Goal: Task Accomplishment & Management: Complete application form

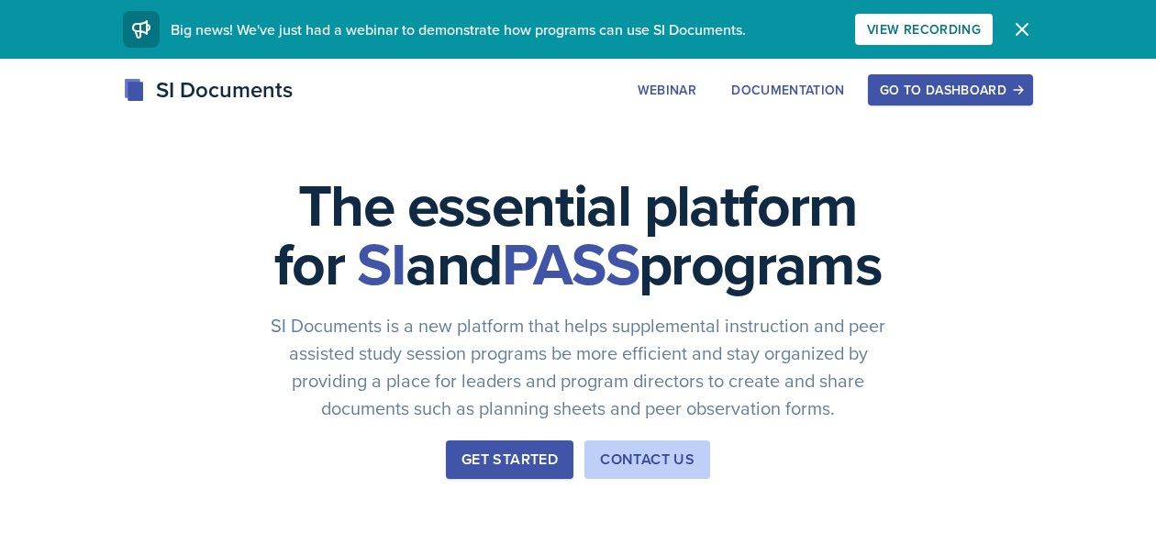
click at [899, 84] on div "Go to Dashboard" at bounding box center [950, 90] width 141 height 15
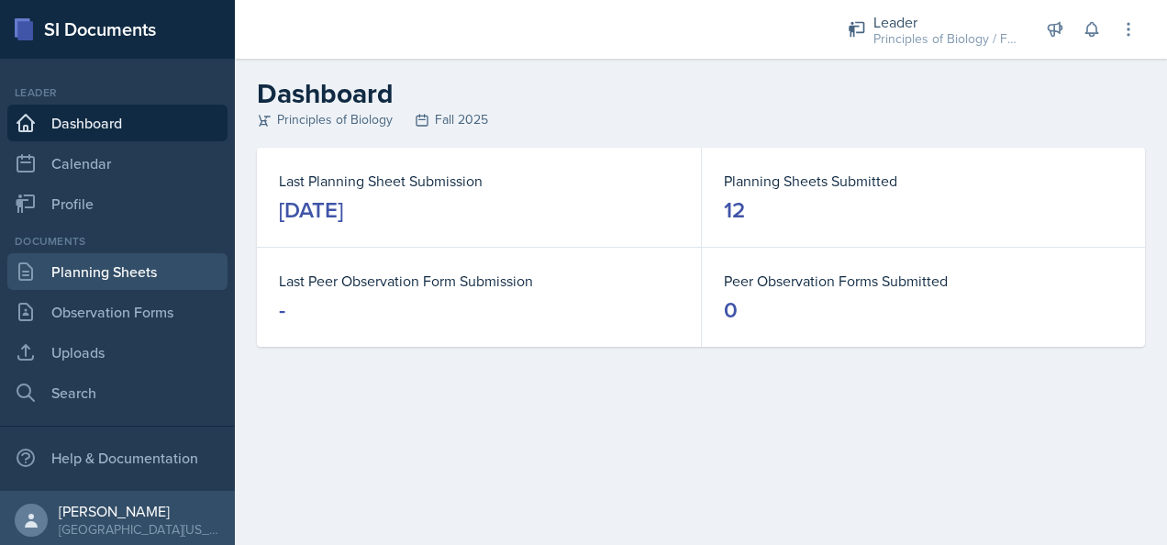
click at [108, 273] on link "Planning Sheets" at bounding box center [117, 271] width 220 height 37
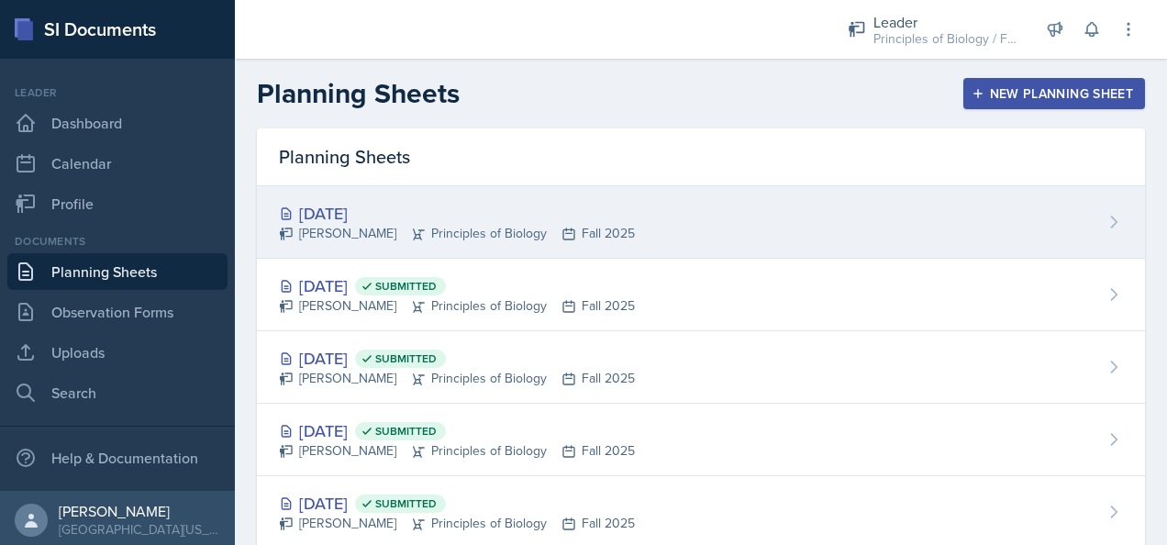
click at [428, 239] on div "[PERSON_NAME] Principles of Biology Fall 2025" at bounding box center [457, 233] width 356 height 19
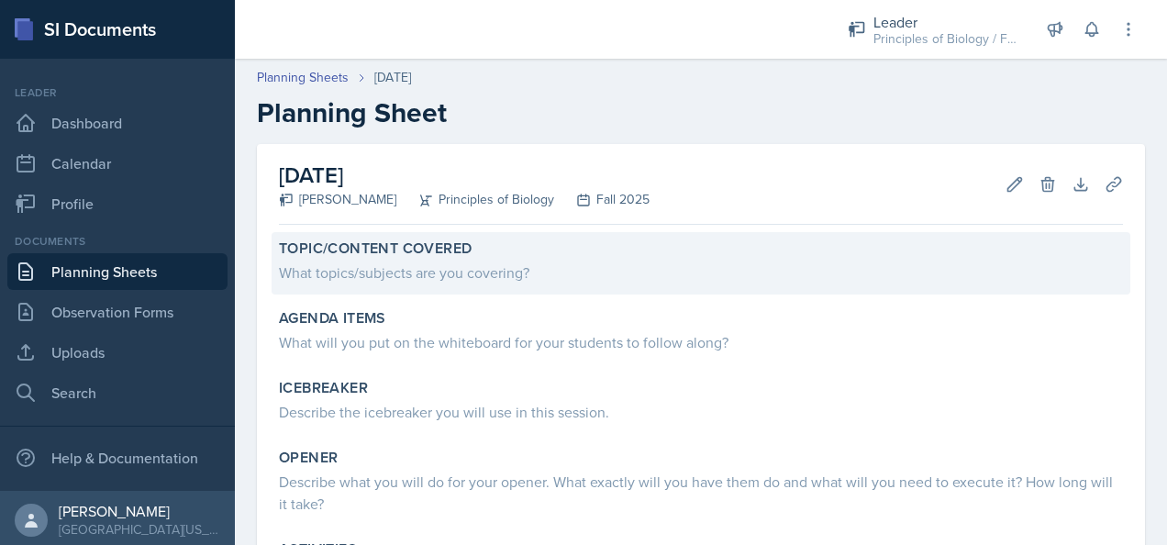
click at [404, 275] on div "What topics/subjects are you covering?" at bounding box center [701, 273] width 844 height 22
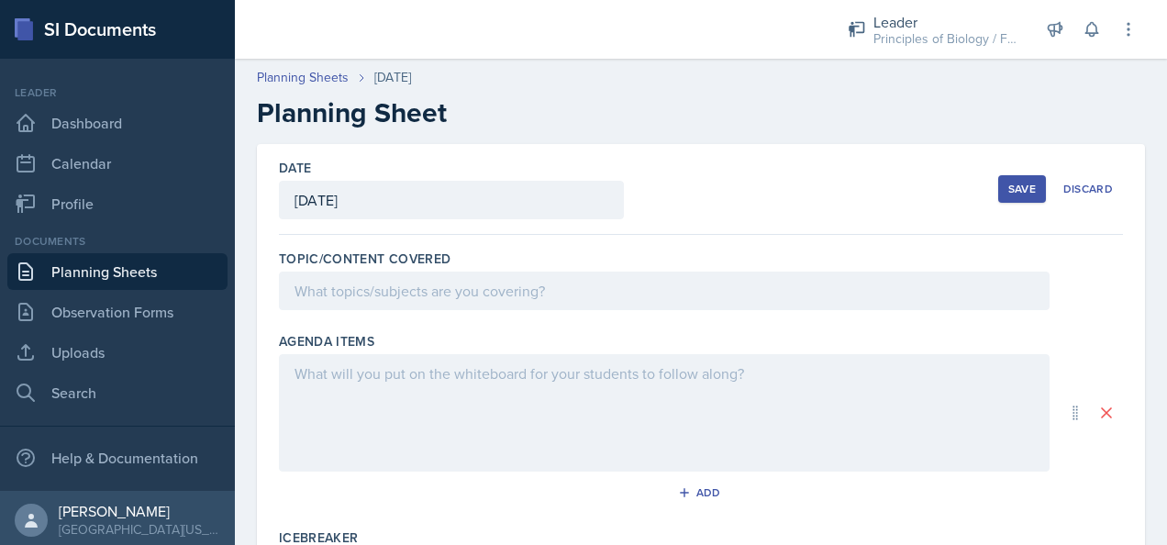
click at [353, 299] on div at bounding box center [664, 291] width 771 height 39
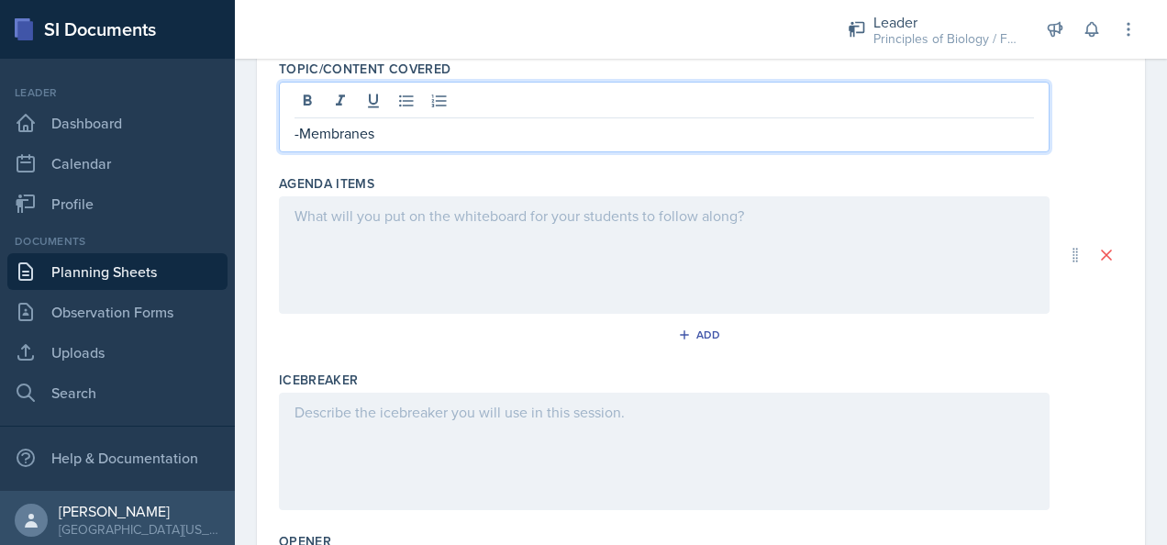
click at [334, 402] on p at bounding box center [665, 412] width 740 height 22
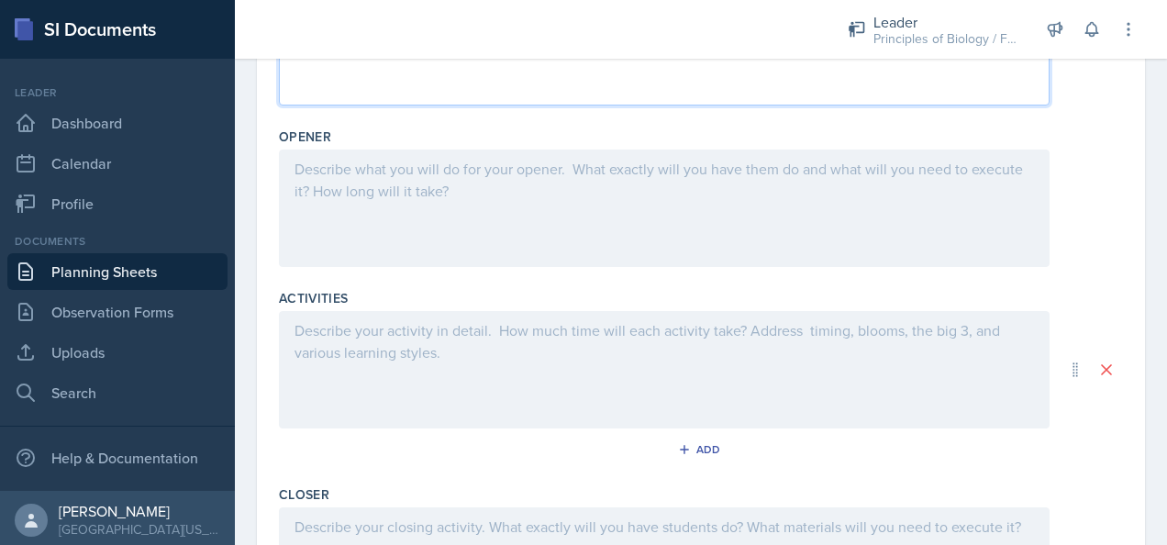
click at [324, 333] on p at bounding box center [665, 330] width 740 height 22
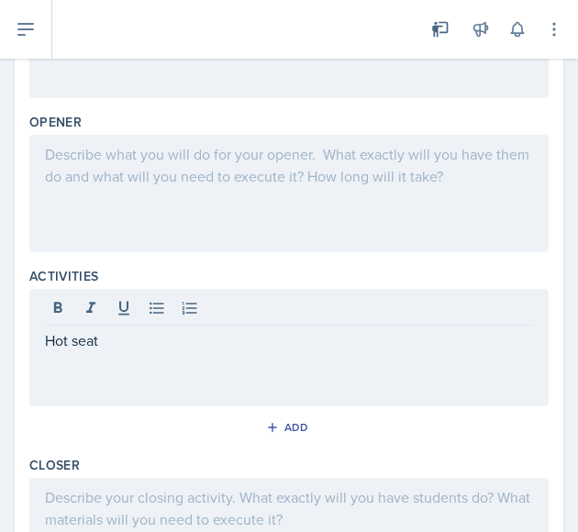
scroll to position [507, 0]
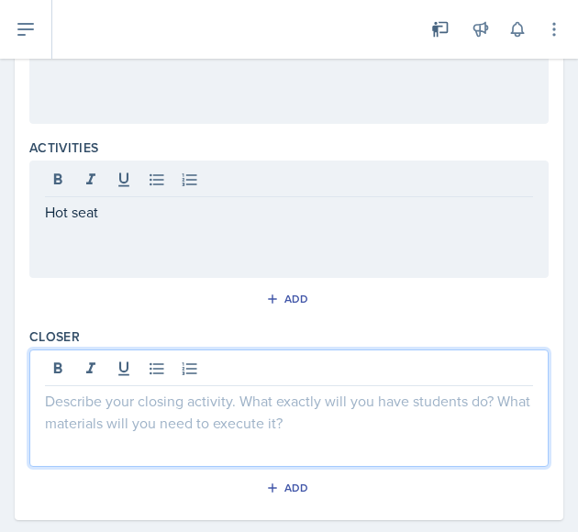
click at [102, 390] on p at bounding box center [289, 401] width 488 height 22
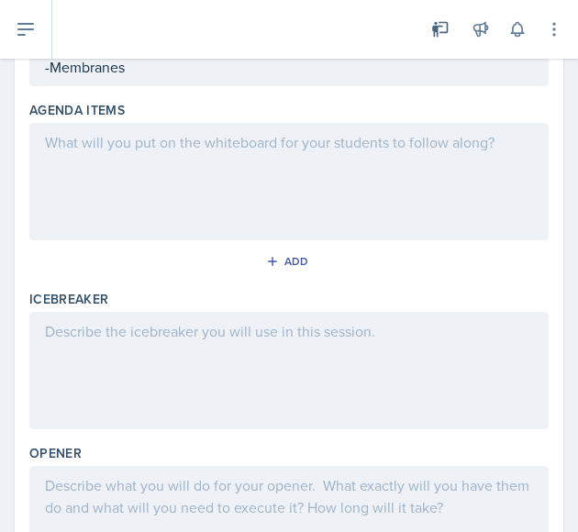
scroll to position [209, 0]
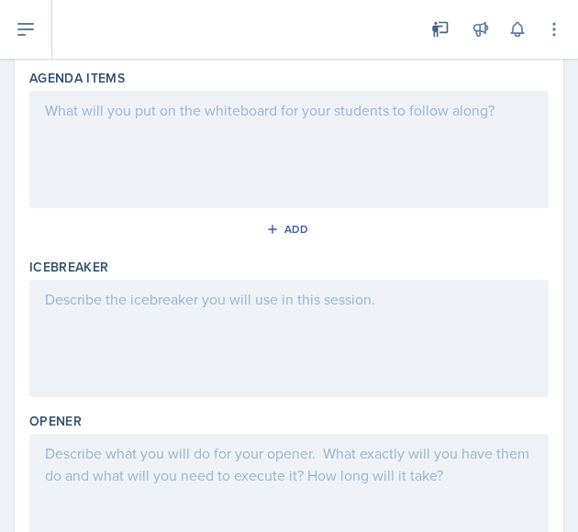
click at [64, 310] on p at bounding box center [289, 299] width 488 height 22
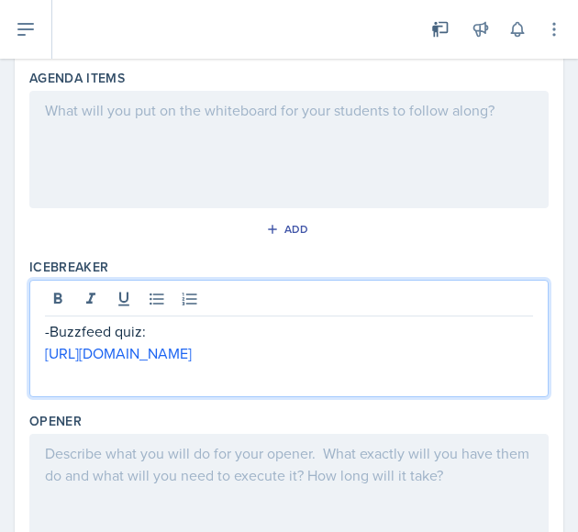
click at [160, 331] on p "-Buzzfeed quiz:" at bounding box center [289, 331] width 488 height 22
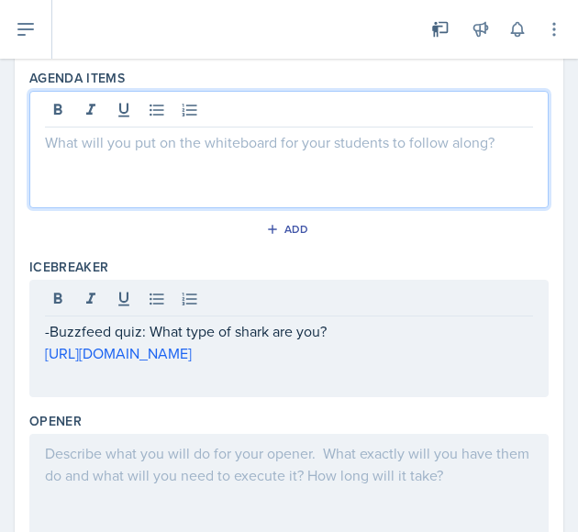
click at [147, 107] on div at bounding box center [288, 149] width 519 height 117
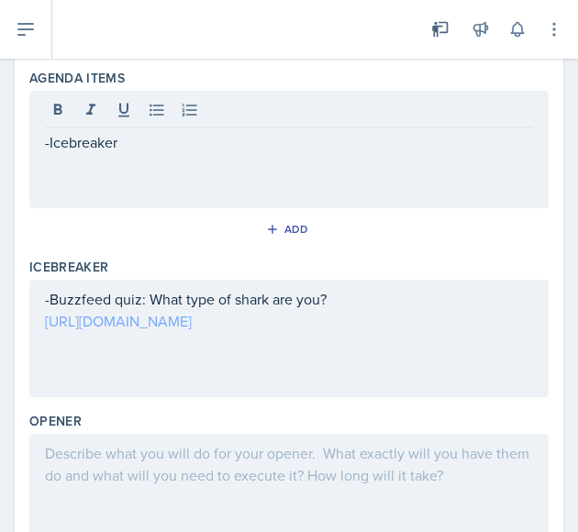
click at [200, 332] on p "[URL][DOMAIN_NAME]" at bounding box center [289, 321] width 488 height 22
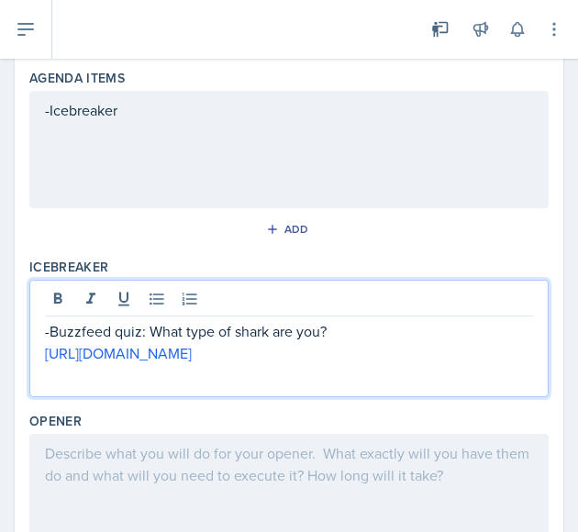
scroll to position [0, 0]
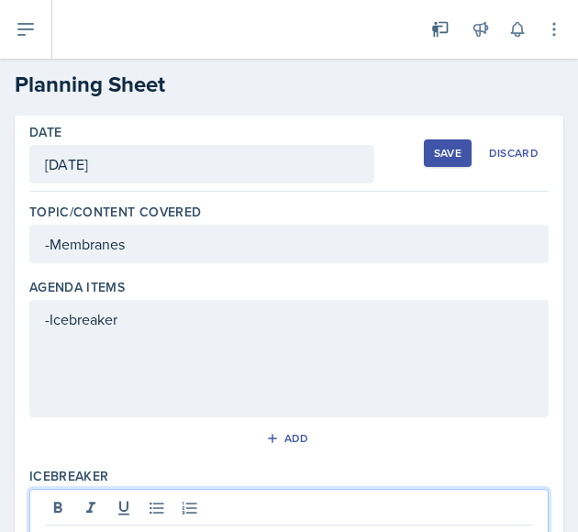
click at [170, 304] on div "-Icebreaker" at bounding box center [288, 358] width 519 height 117
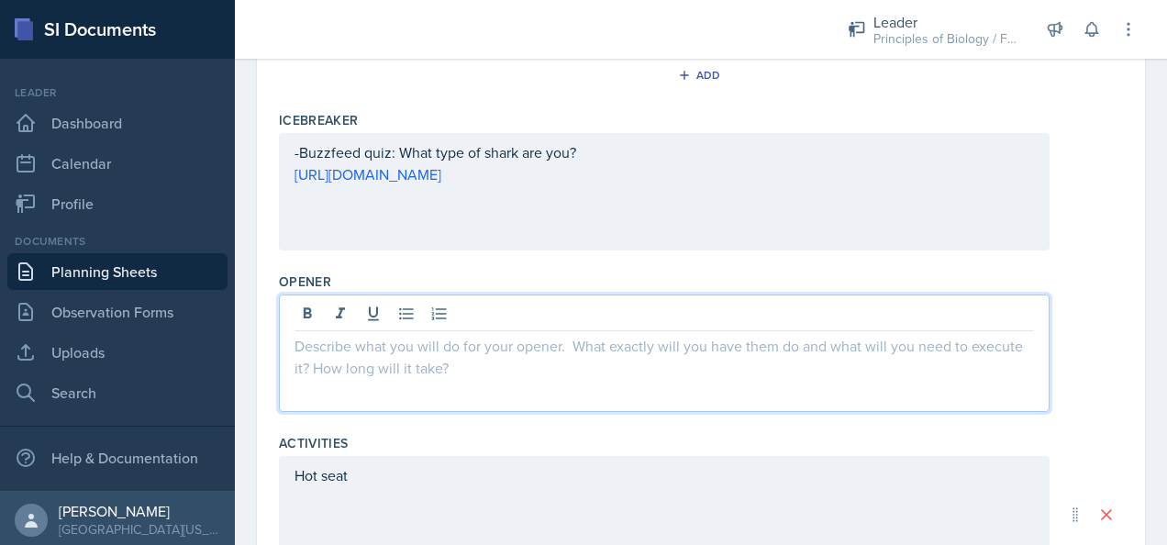
scroll to position [450, 0]
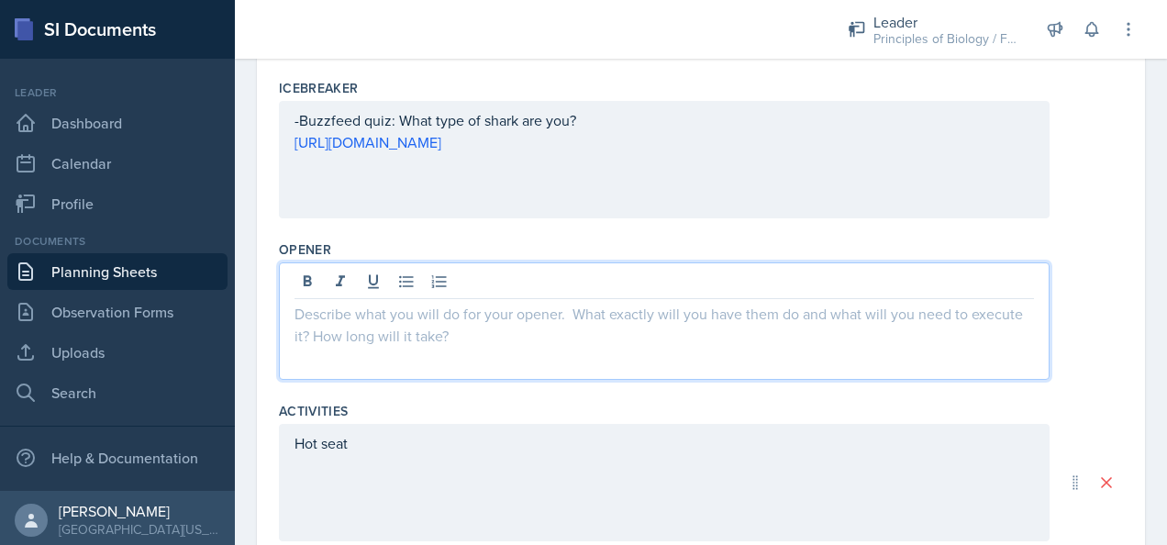
click at [387, 303] on p at bounding box center [665, 314] width 740 height 22
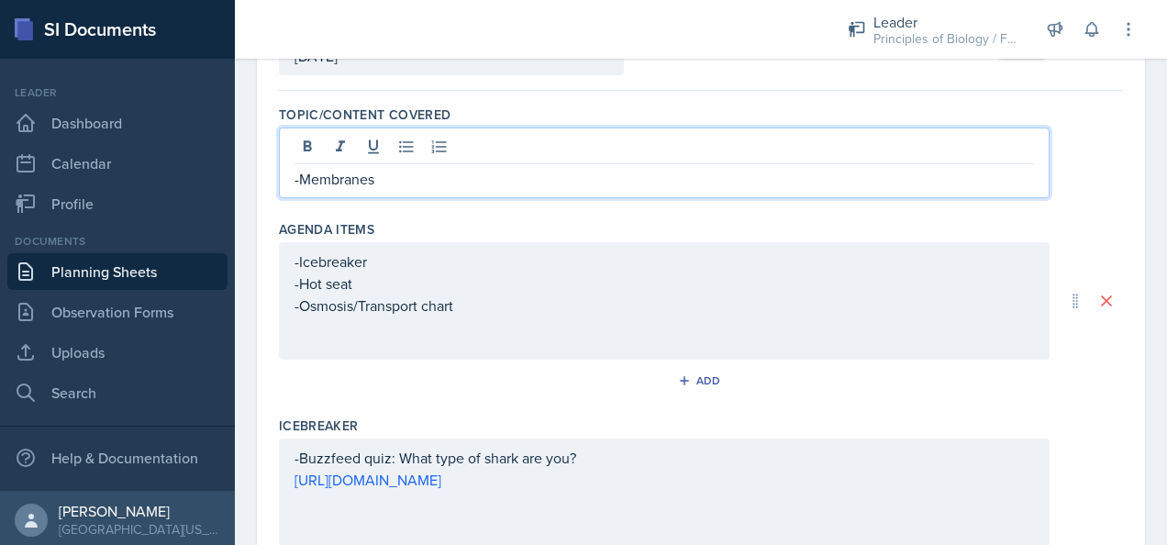
scroll to position [176, 0]
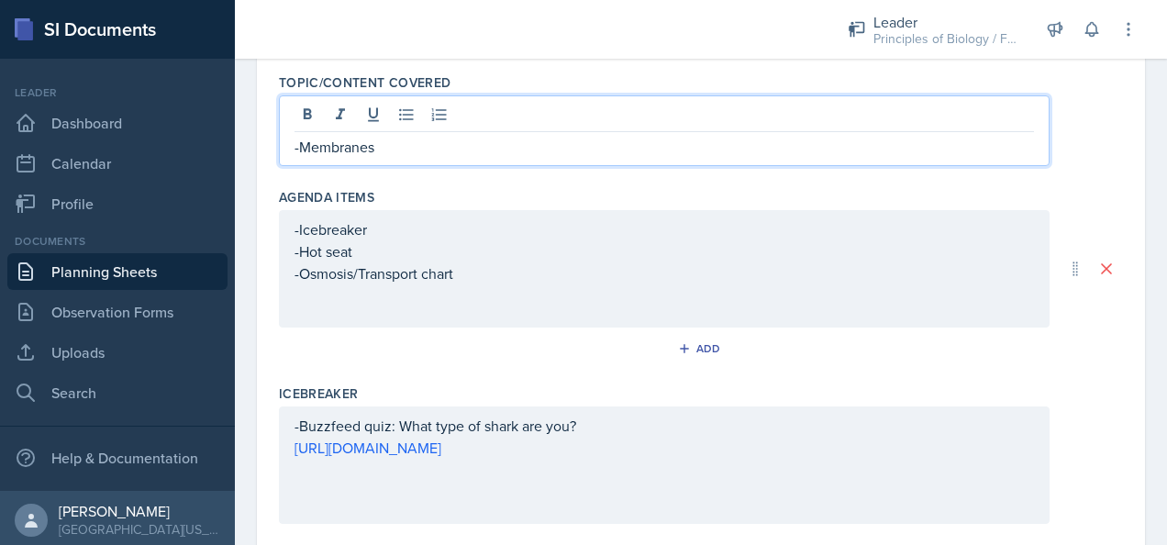
click at [392, 139] on p "-Membranes" at bounding box center [665, 147] width 740 height 22
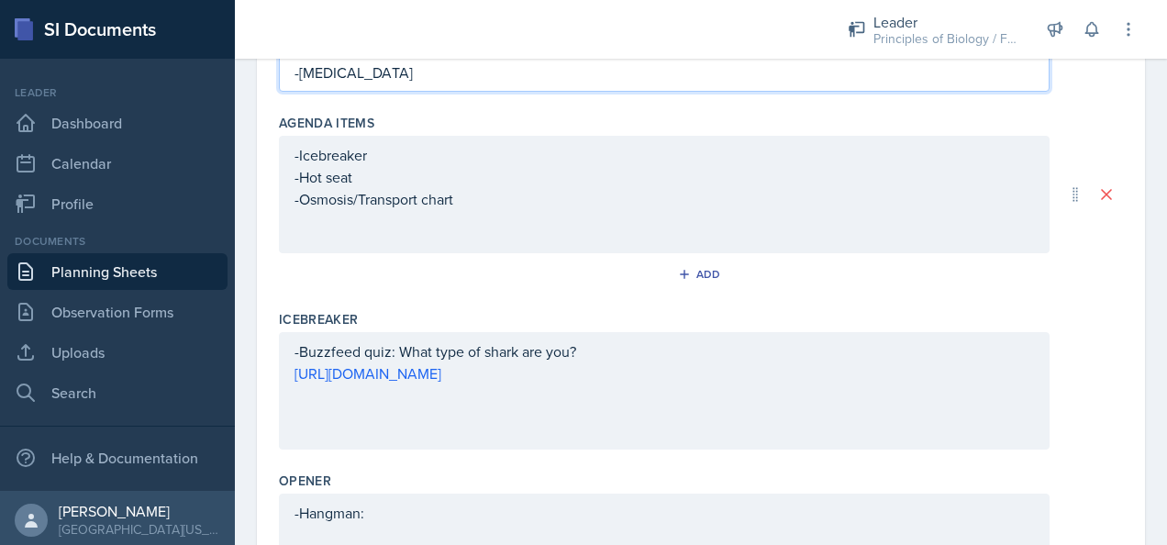
scroll to position [273, 0]
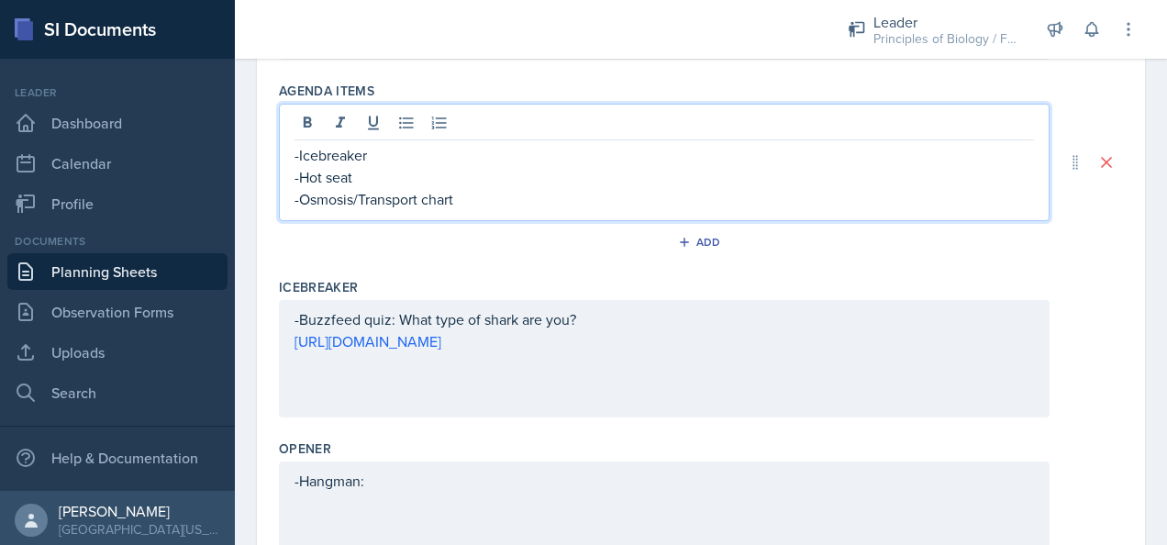
click at [296, 173] on p "-Hot seat" at bounding box center [665, 177] width 740 height 22
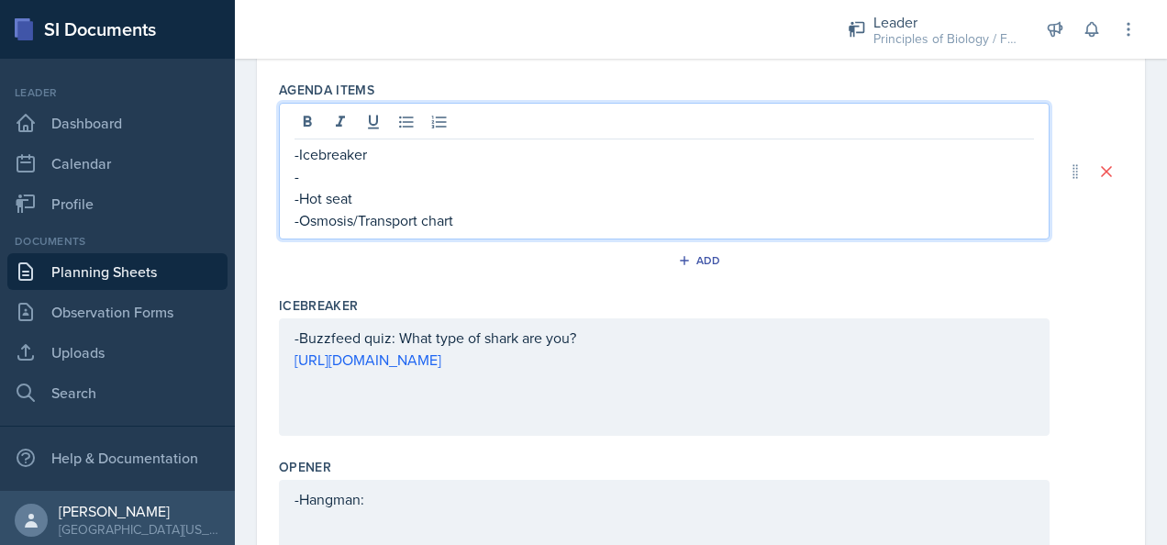
click at [296, 173] on p "-" at bounding box center [665, 176] width 740 height 22
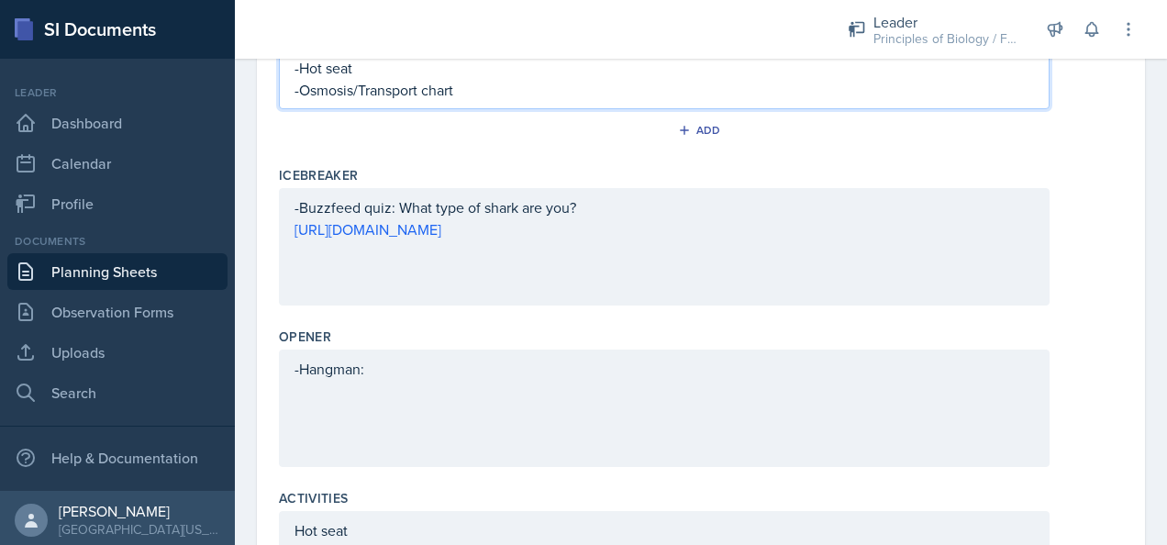
click at [365, 400] on div "-Hangman:" at bounding box center [664, 408] width 771 height 117
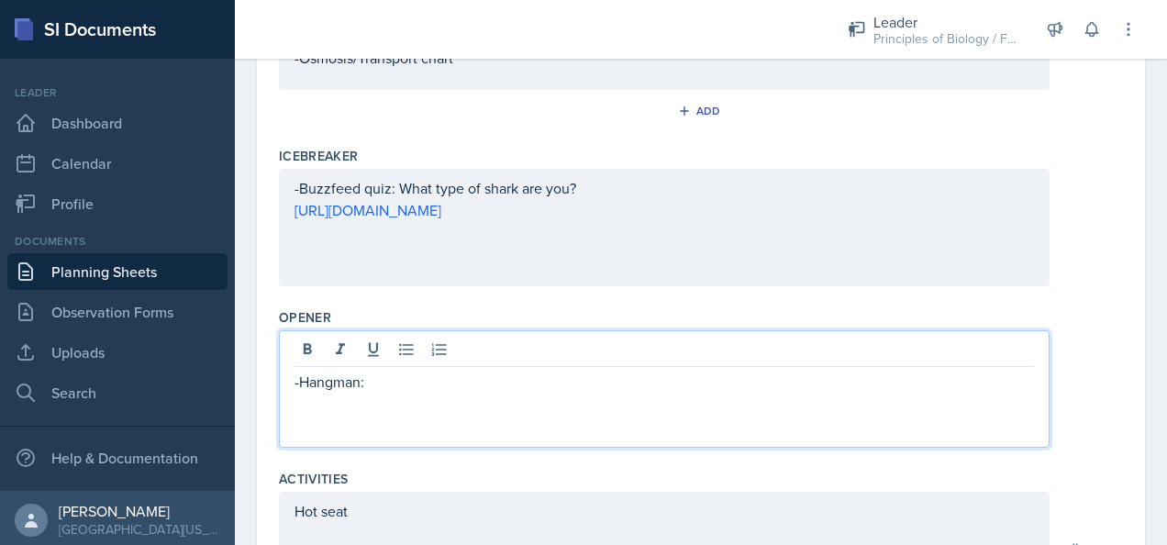
scroll to position [404, 0]
click at [391, 375] on p "-Hangman:" at bounding box center [665, 382] width 740 height 22
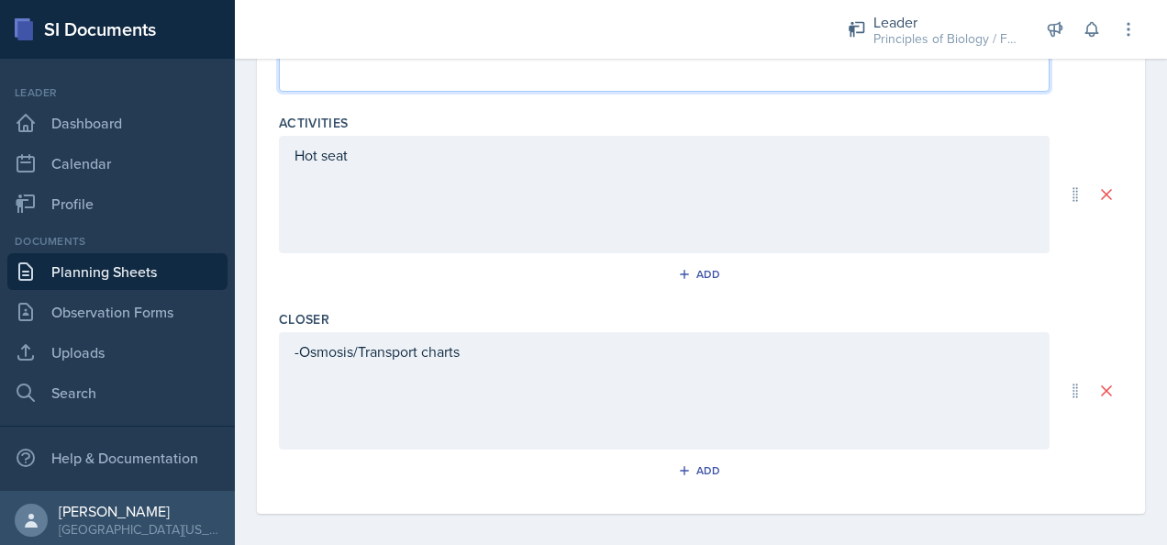
scroll to position [807, 0]
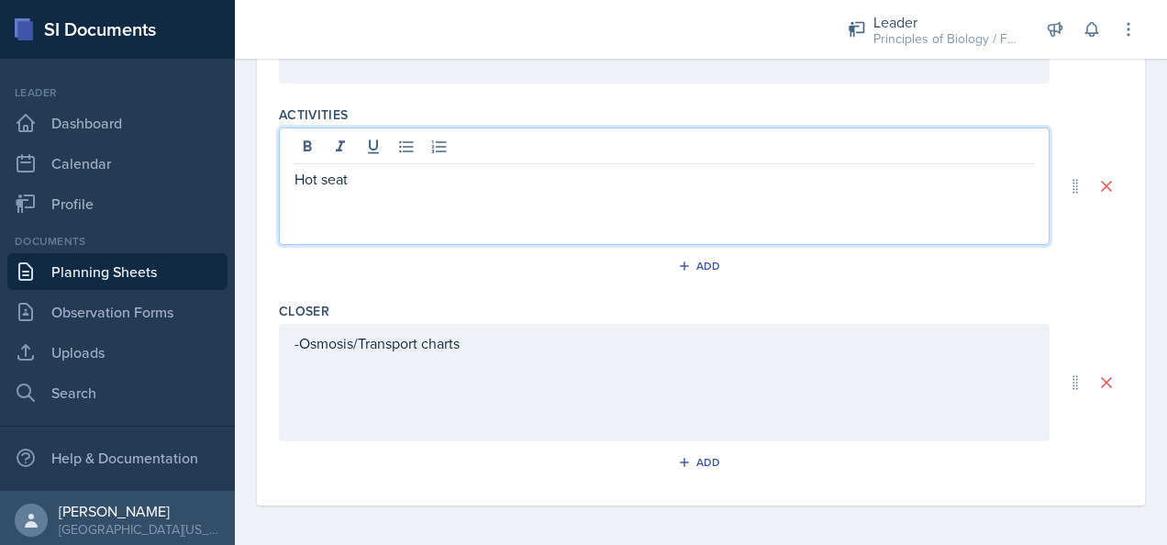
click at [435, 154] on div "Hot seat" at bounding box center [664, 186] width 771 height 117
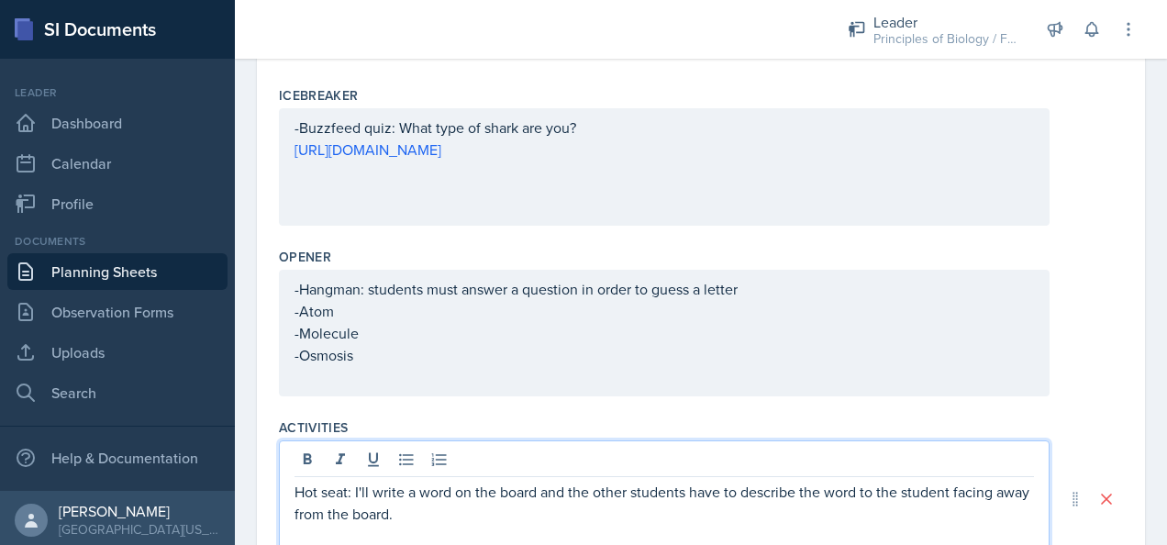
scroll to position [457, 0]
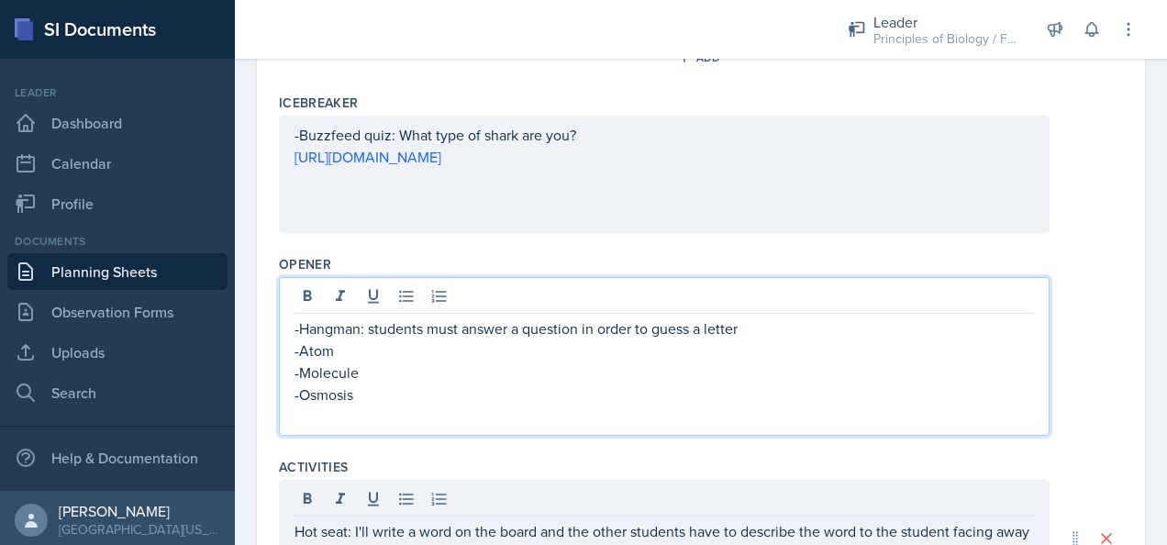
click at [363, 384] on p "-Osmosis" at bounding box center [665, 395] width 740 height 22
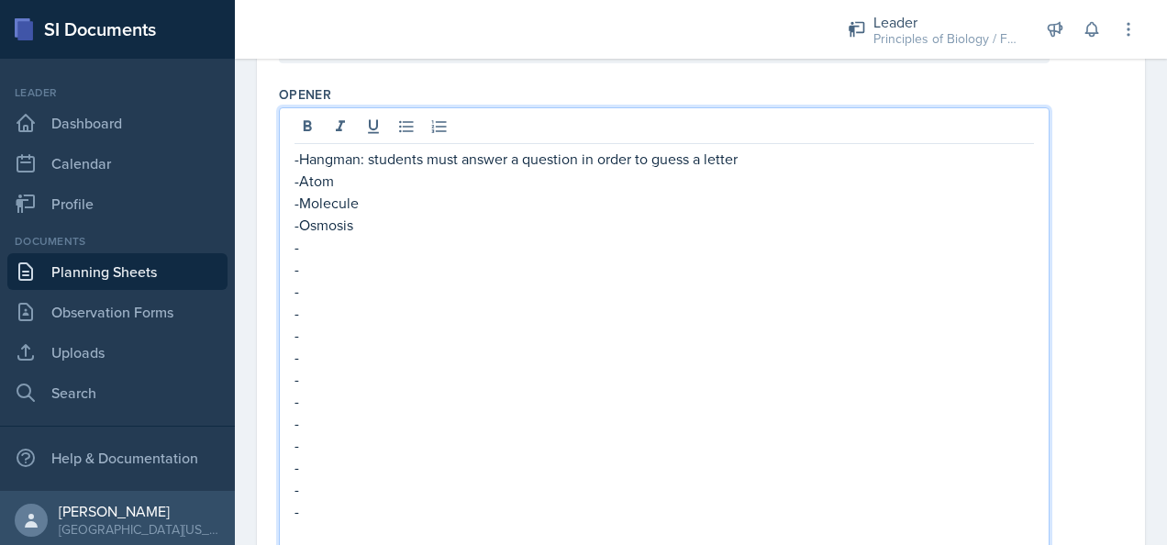
scroll to position [649, 0]
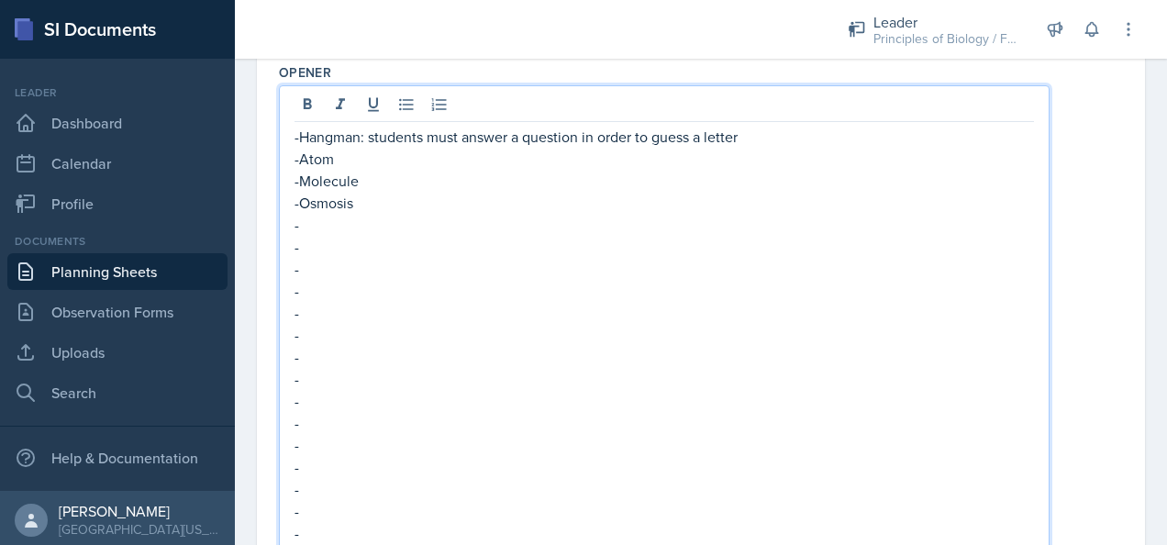
click at [322, 222] on p "-" at bounding box center [665, 225] width 740 height 22
click at [323, 253] on p "-" at bounding box center [665, 247] width 740 height 22
click at [308, 266] on p "-" at bounding box center [665, 269] width 740 height 22
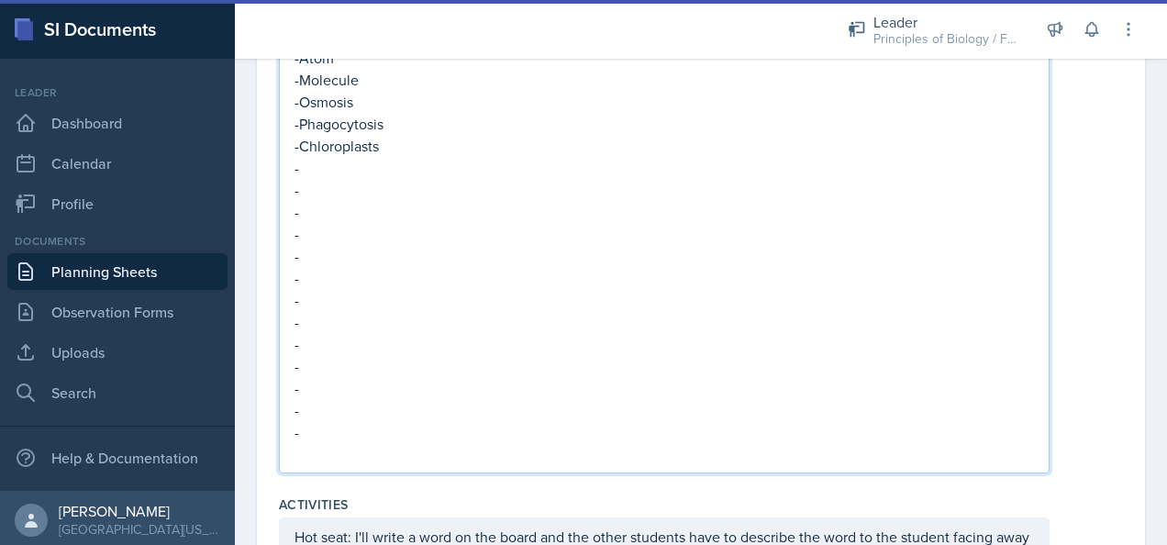
scroll to position [756, 0]
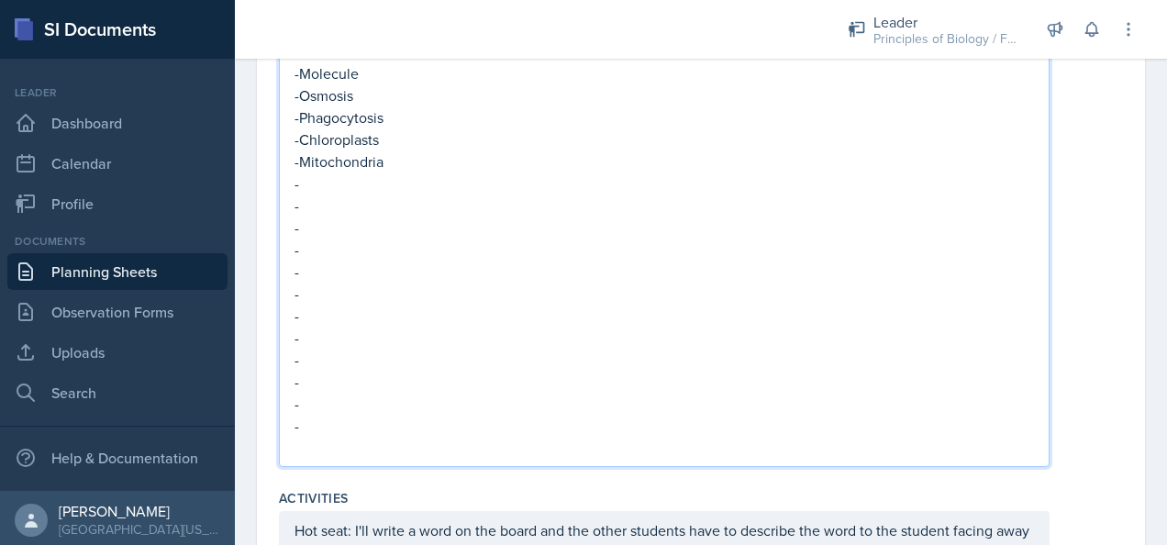
click at [322, 182] on p "-" at bounding box center [665, 184] width 740 height 22
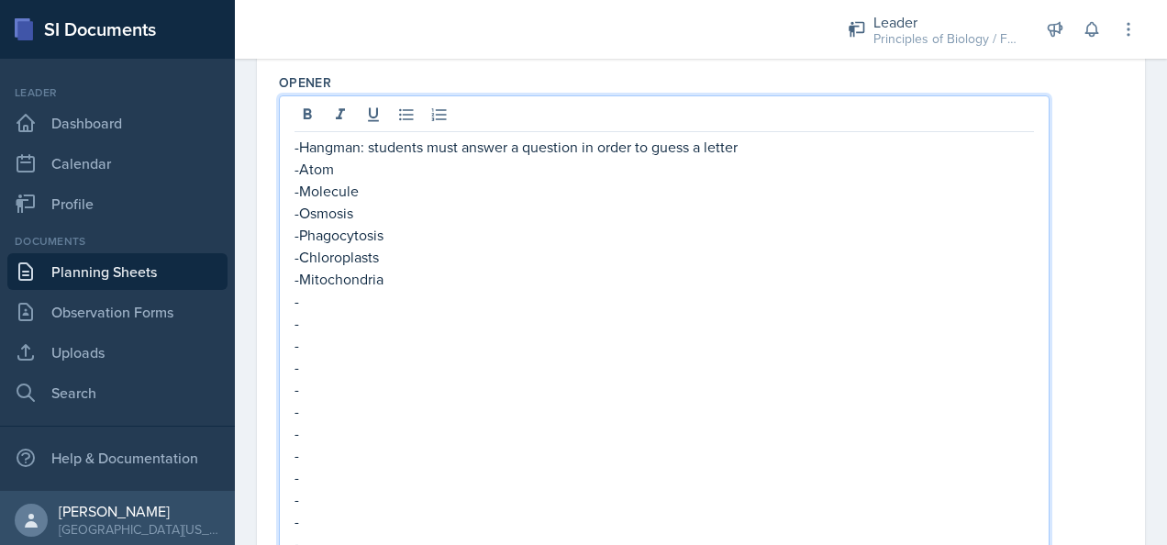
scroll to position [632, 0]
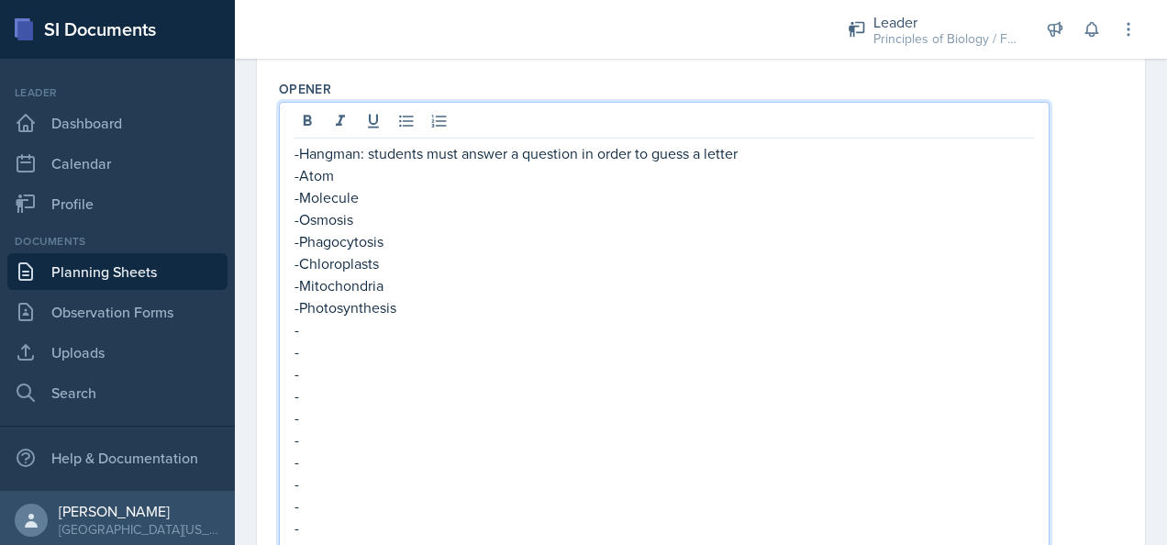
click at [336, 330] on p "-" at bounding box center [665, 329] width 740 height 22
click at [329, 340] on p "-" at bounding box center [665, 351] width 740 height 22
click at [326, 483] on p "-" at bounding box center [665, 484] width 740 height 22
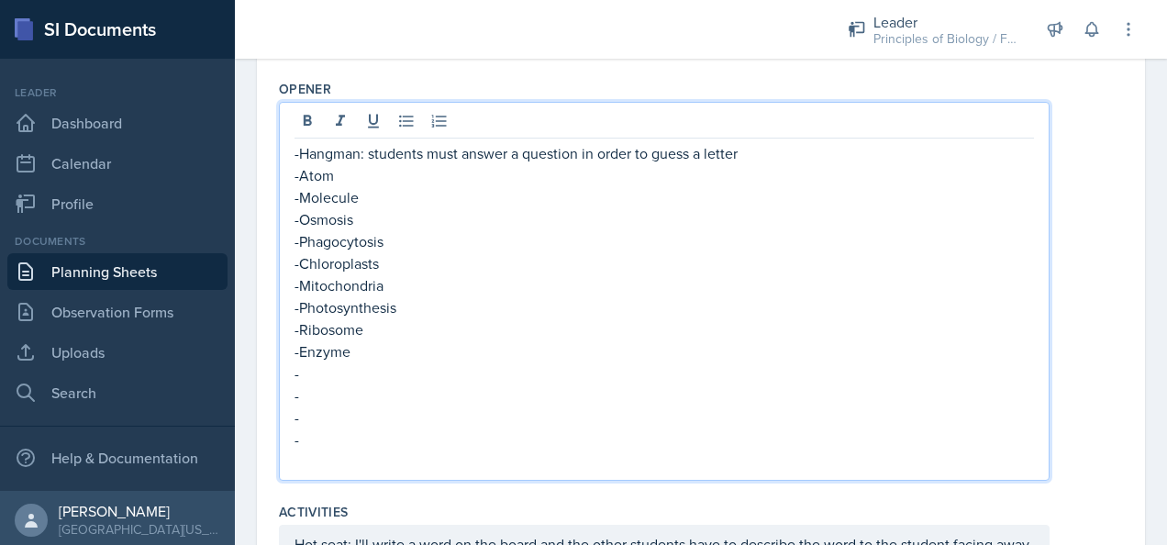
click at [299, 433] on p "-" at bounding box center [665, 440] width 740 height 22
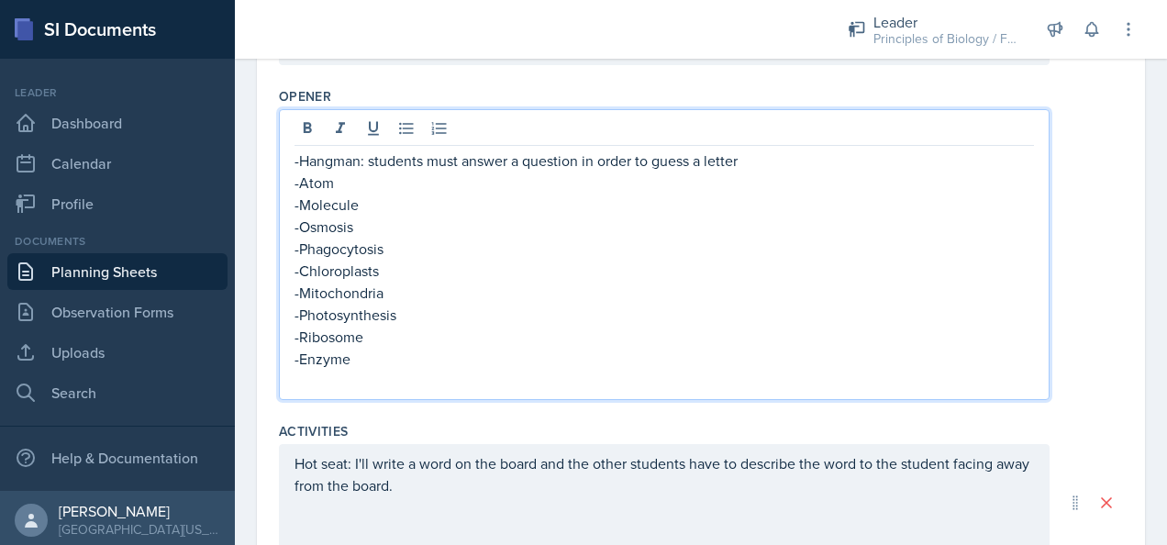
scroll to position [624, 0]
click at [330, 173] on p "-Atom" at bounding box center [665, 184] width 740 height 22
click at [297, 180] on p "-Atom" at bounding box center [665, 184] width 740 height 22
click at [733, 162] on p "-Hangman: students must answer a question in order to guess a letter" at bounding box center [665, 162] width 740 height 22
click at [745, 162] on p "-Hangman: students must answer a question in order to guess a letter" at bounding box center [665, 162] width 740 height 22
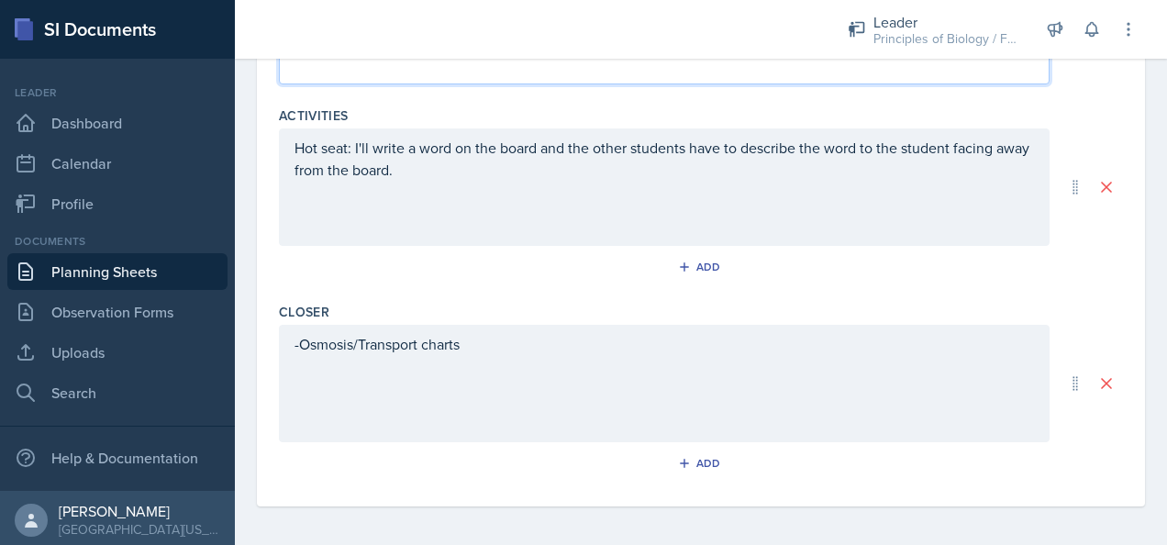
scroll to position [986, 0]
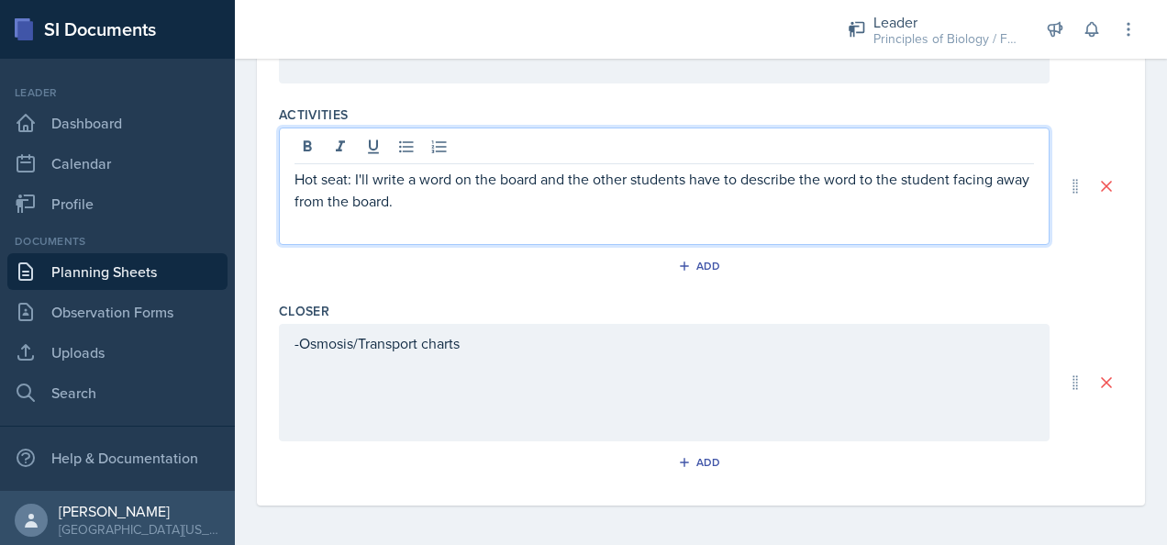
click at [452, 168] on p "Hot seat: I'll write a word on the board and the other students have to describ…" at bounding box center [665, 190] width 740 height 44
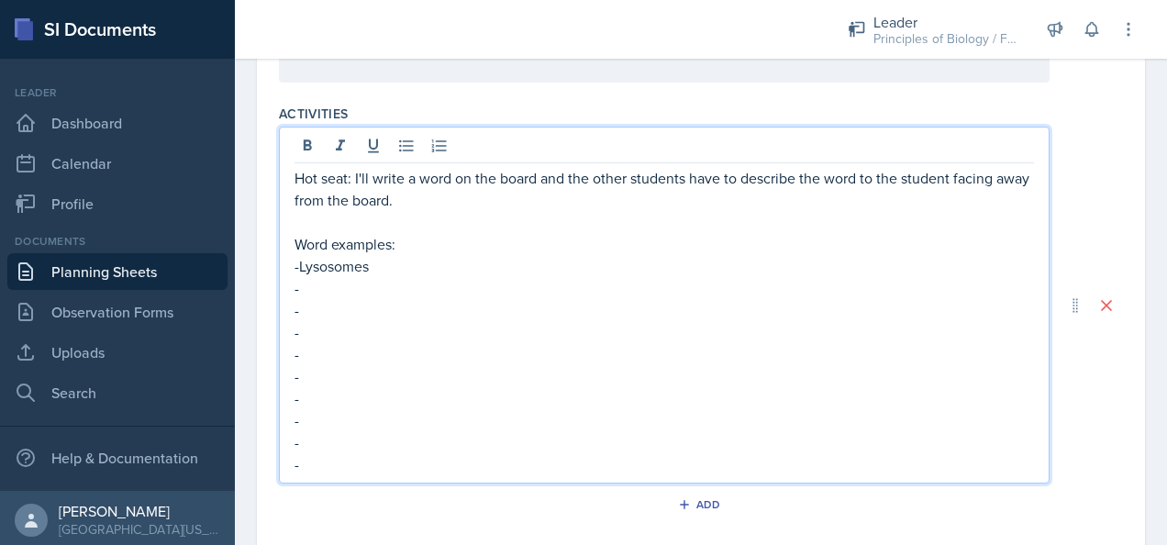
click at [336, 282] on p "-" at bounding box center [665, 288] width 740 height 22
click at [318, 308] on p "-" at bounding box center [665, 310] width 740 height 22
click at [323, 343] on p "-" at bounding box center [665, 354] width 740 height 22
click at [308, 321] on p "-" at bounding box center [665, 332] width 740 height 22
click at [315, 355] on p "-" at bounding box center [665, 354] width 740 height 22
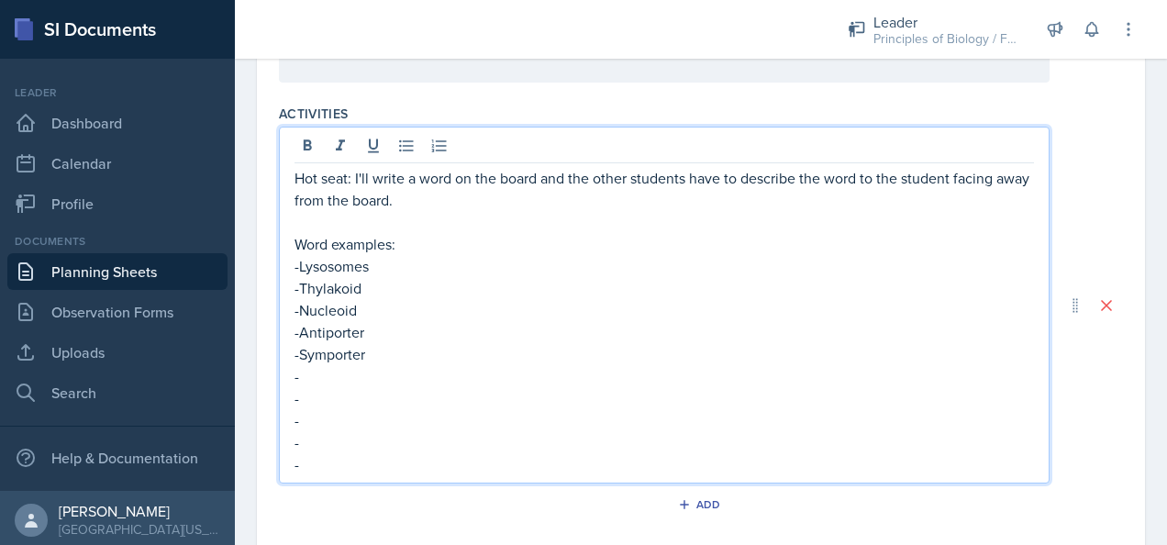
click at [308, 378] on p "-" at bounding box center [665, 376] width 740 height 22
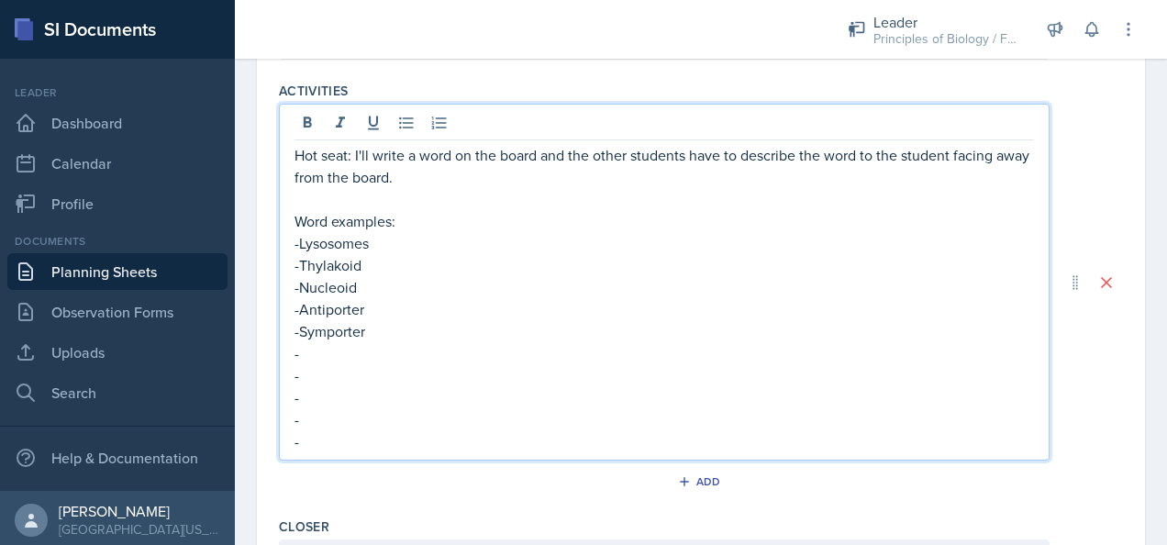
scroll to position [988, 0]
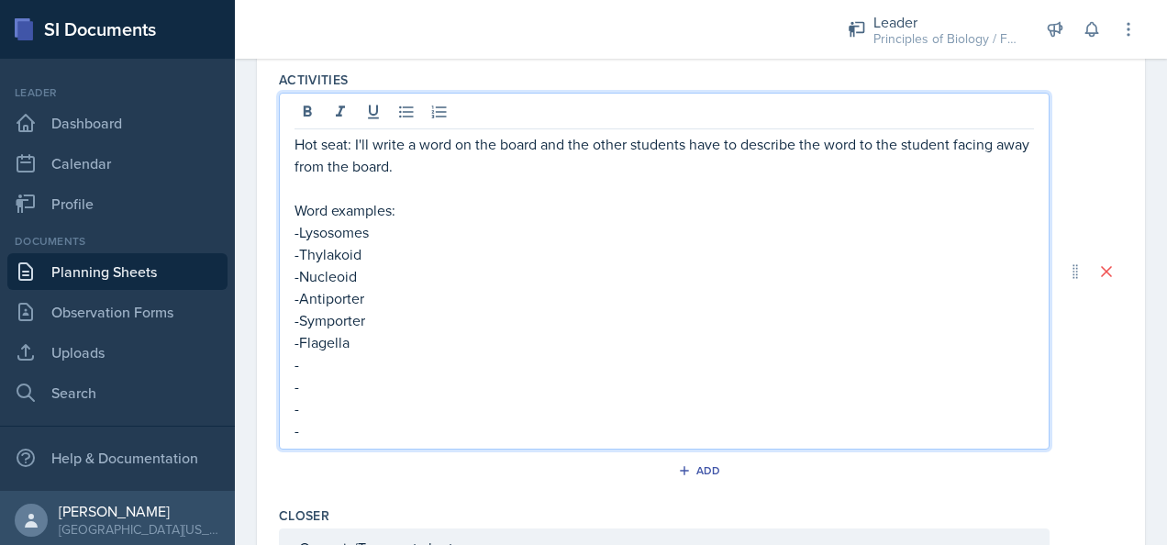
click at [322, 363] on p "-" at bounding box center [665, 364] width 740 height 22
click at [311, 385] on p "-" at bounding box center [665, 386] width 740 height 22
click at [327, 409] on p "-" at bounding box center [665, 408] width 740 height 22
click at [338, 422] on p "-" at bounding box center [665, 430] width 740 height 22
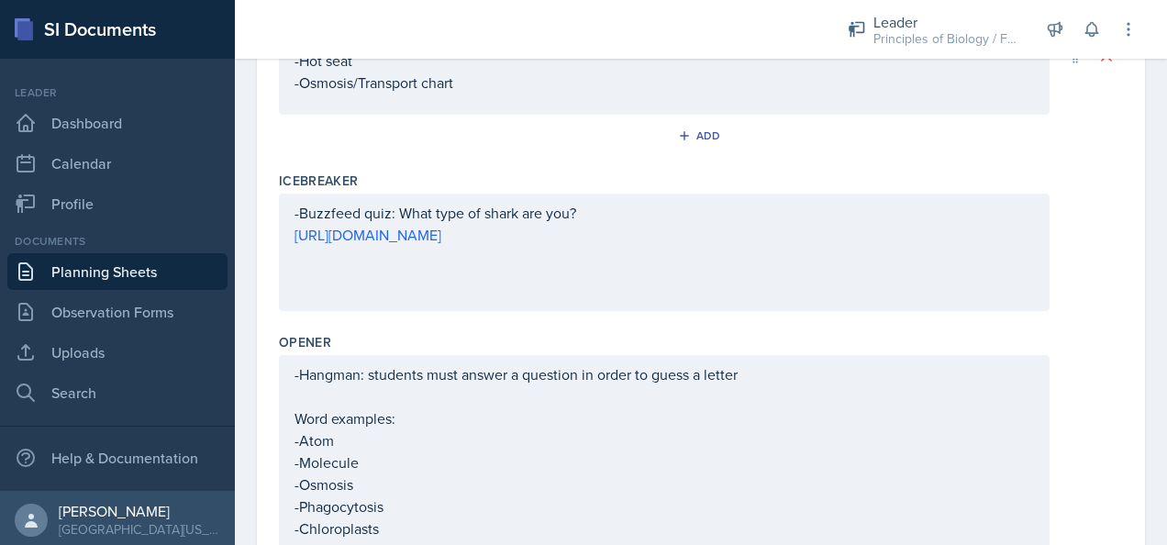
scroll to position [0, 0]
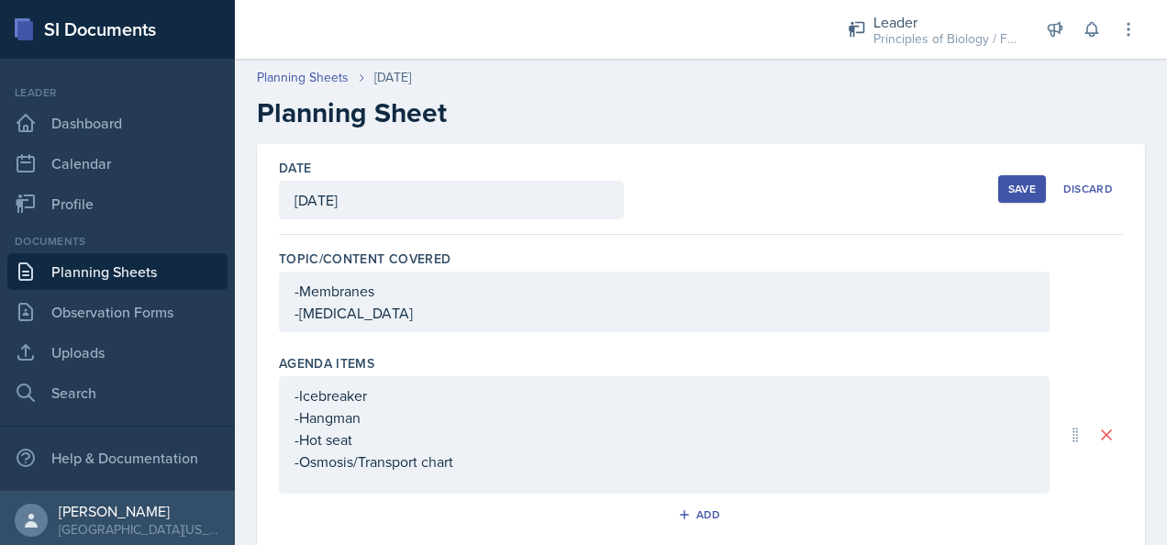
click at [1009, 193] on div "Save" at bounding box center [1023, 189] width 28 height 15
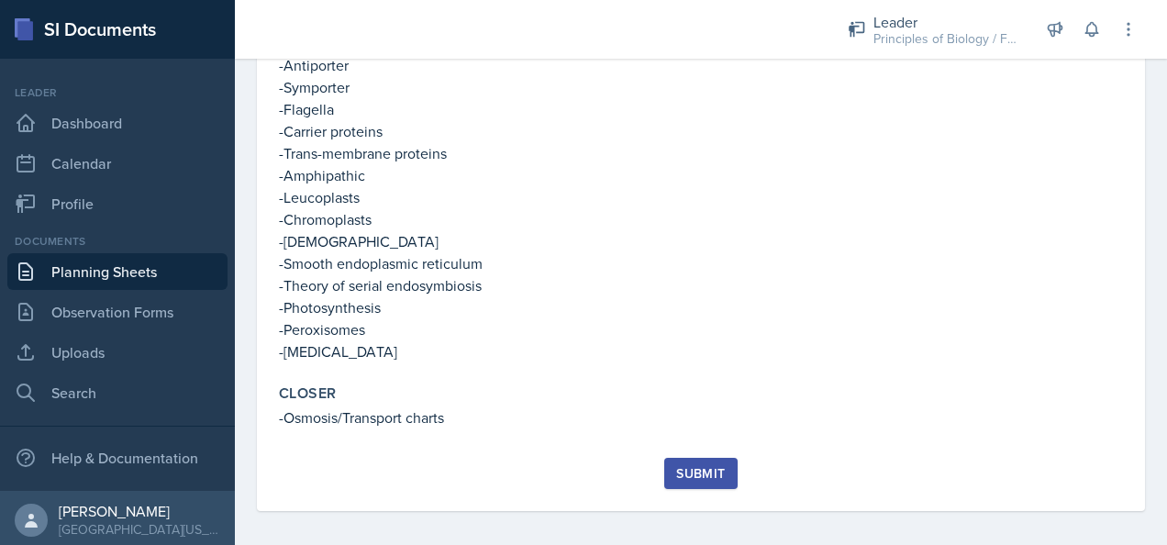
scroll to position [999, 0]
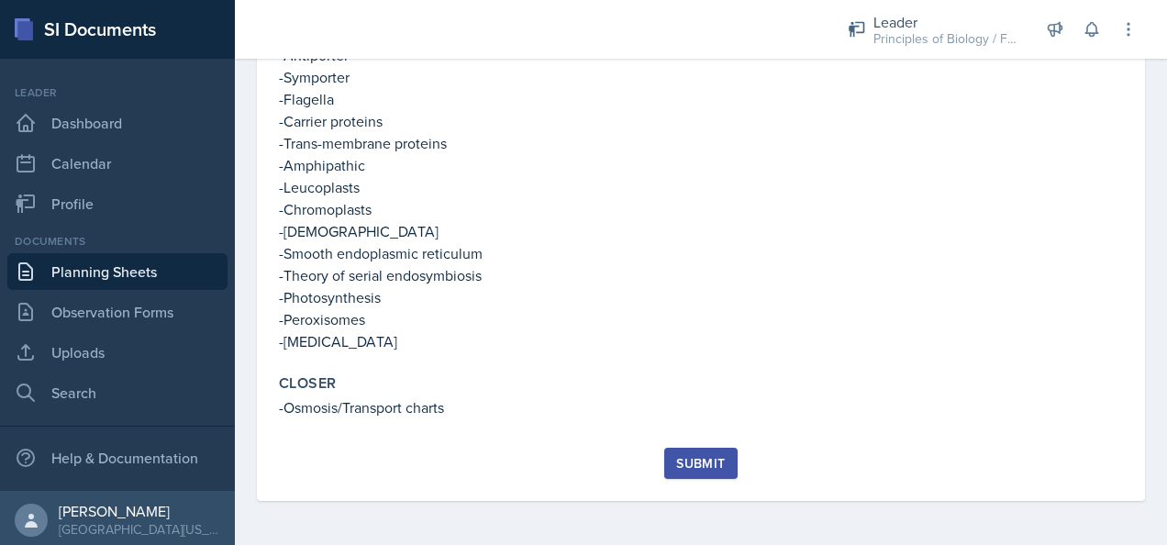
click at [701, 463] on div "Submit" at bounding box center [700, 463] width 49 height 15
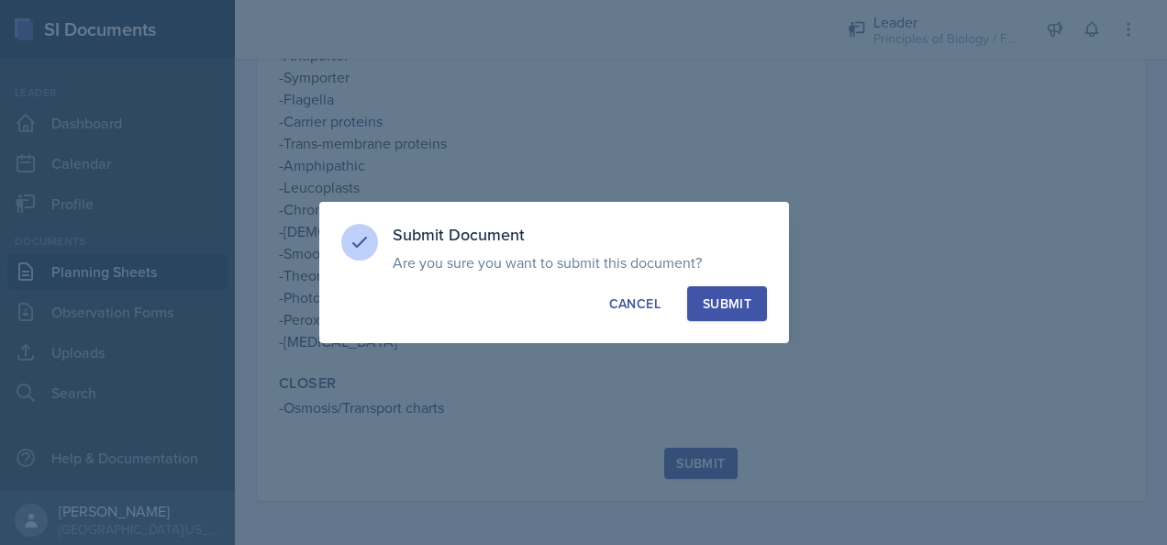
click at [716, 301] on div "Submit" at bounding box center [727, 304] width 49 height 18
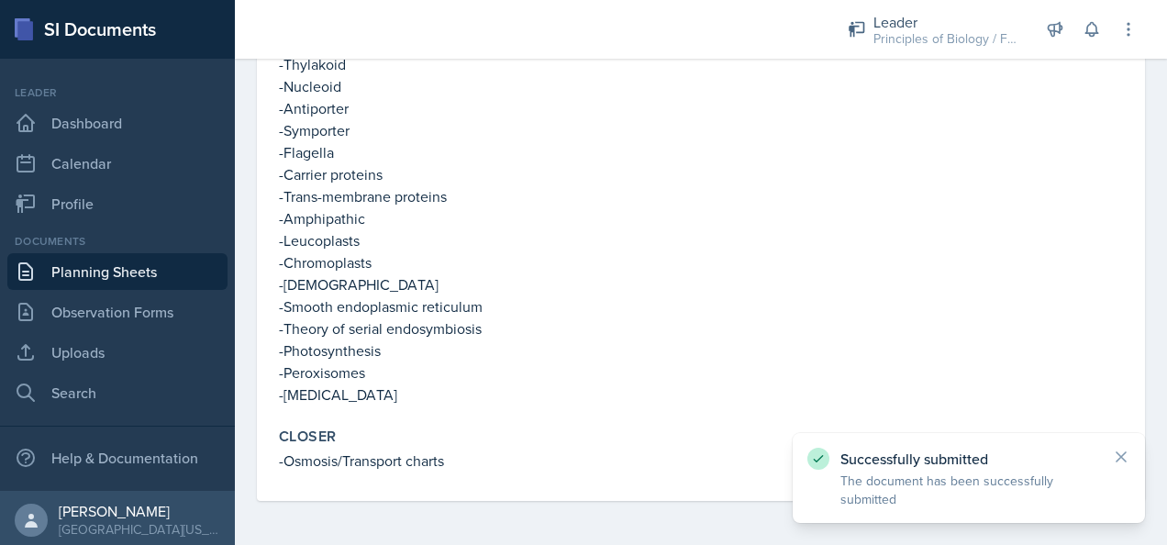
scroll to position [945, 0]
click at [1128, 464] on icon at bounding box center [1121, 457] width 18 height 18
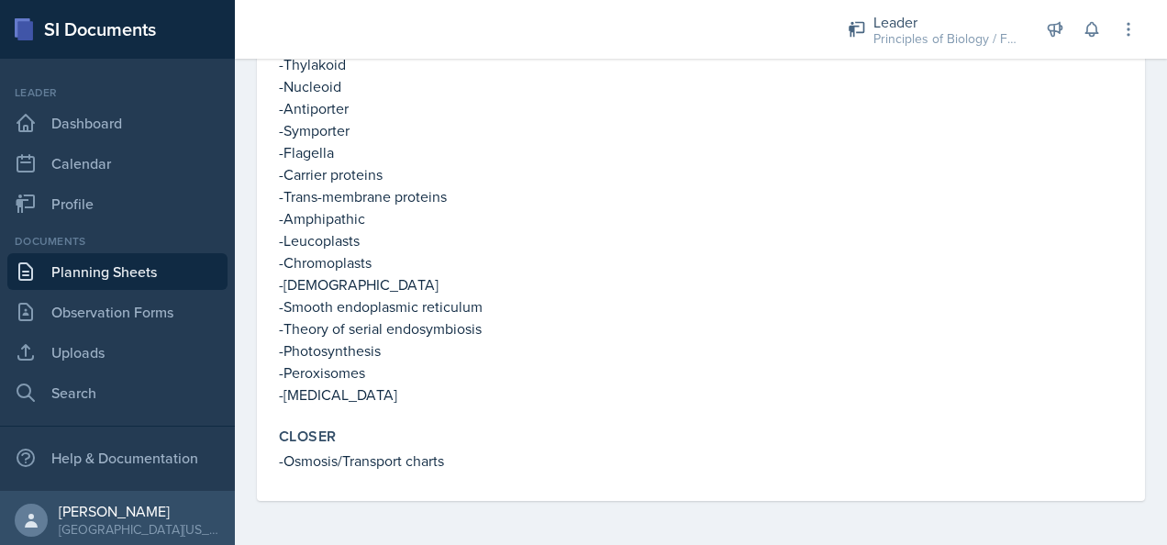
scroll to position [0, 0]
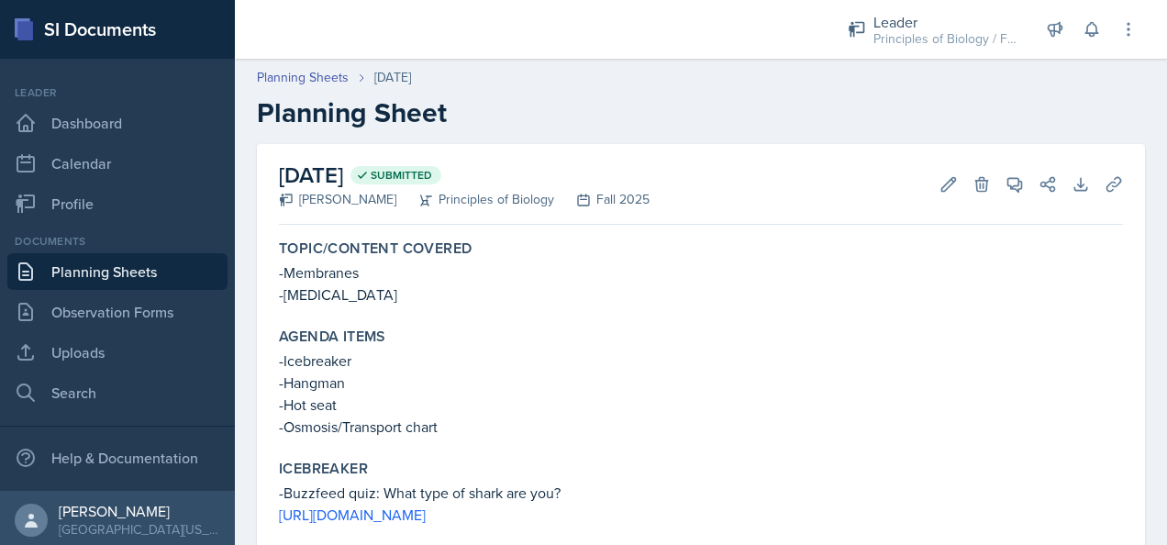
click at [67, 285] on link "Planning Sheets" at bounding box center [117, 271] width 220 height 37
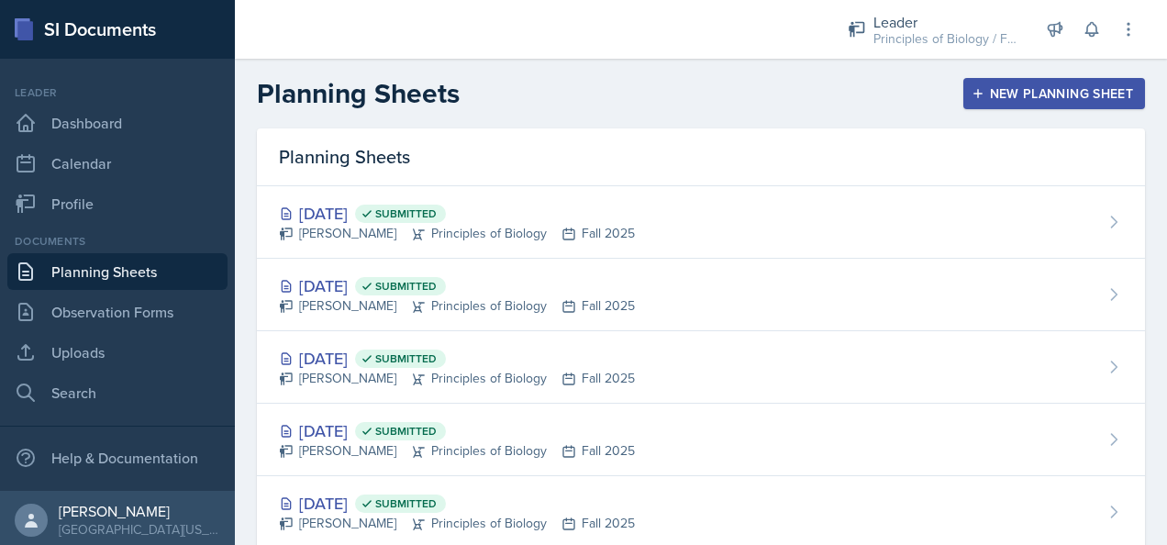
click at [1019, 84] on button "New Planning Sheet" at bounding box center [1055, 93] width 182 height 31
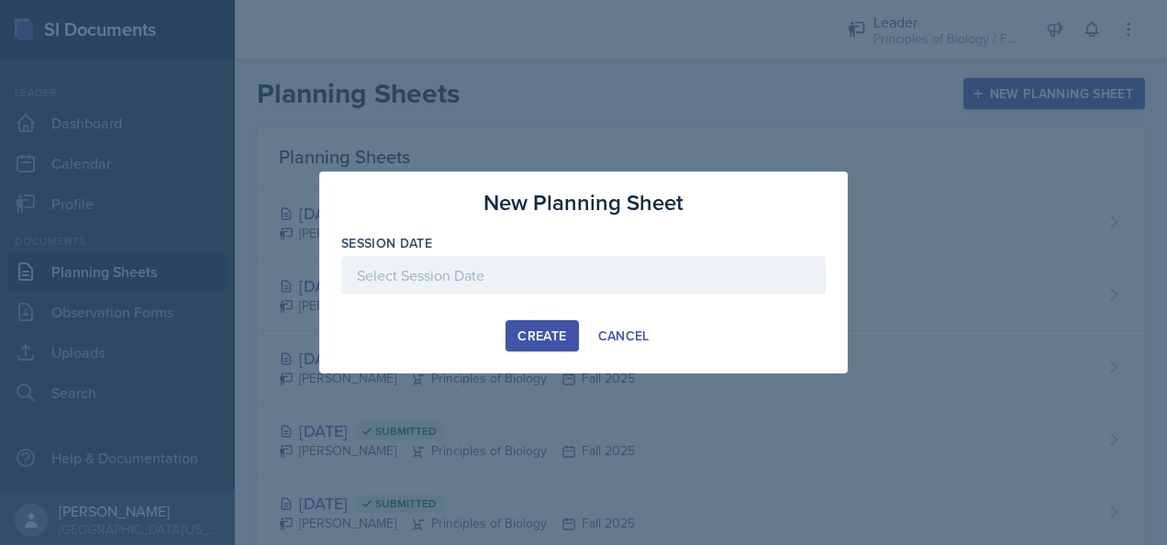
click at [578, 261] on div at bounding box center [583, 275] width 485 height 39
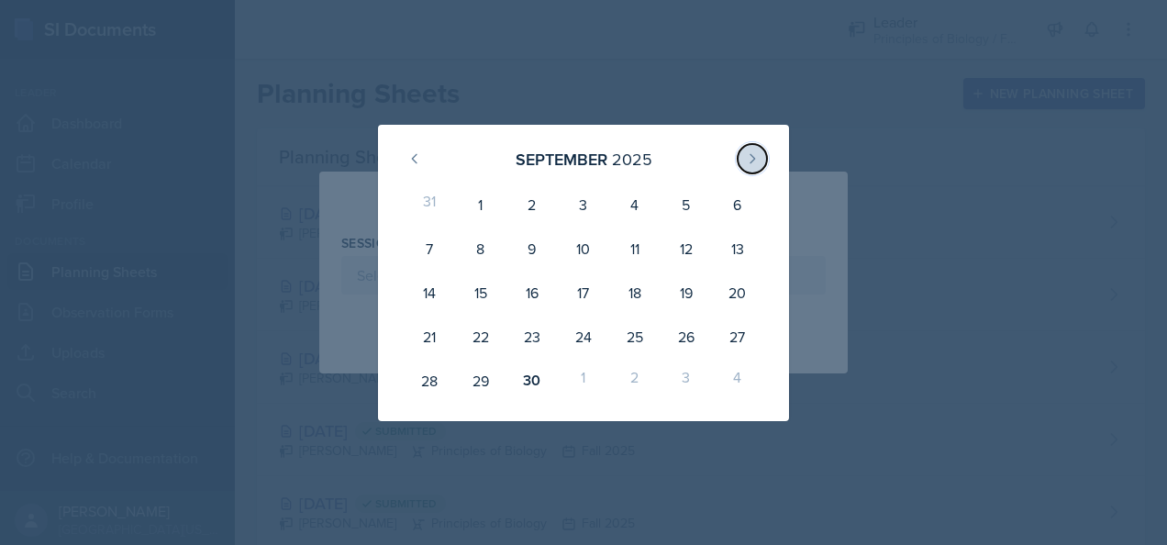
click at [749, 155] on icon at bounding box center [752, 158] width 15 height 15
click at [620, 207] on div "2" at bounding box center [634, 205] width 51 height 44
type input "[DATE]"
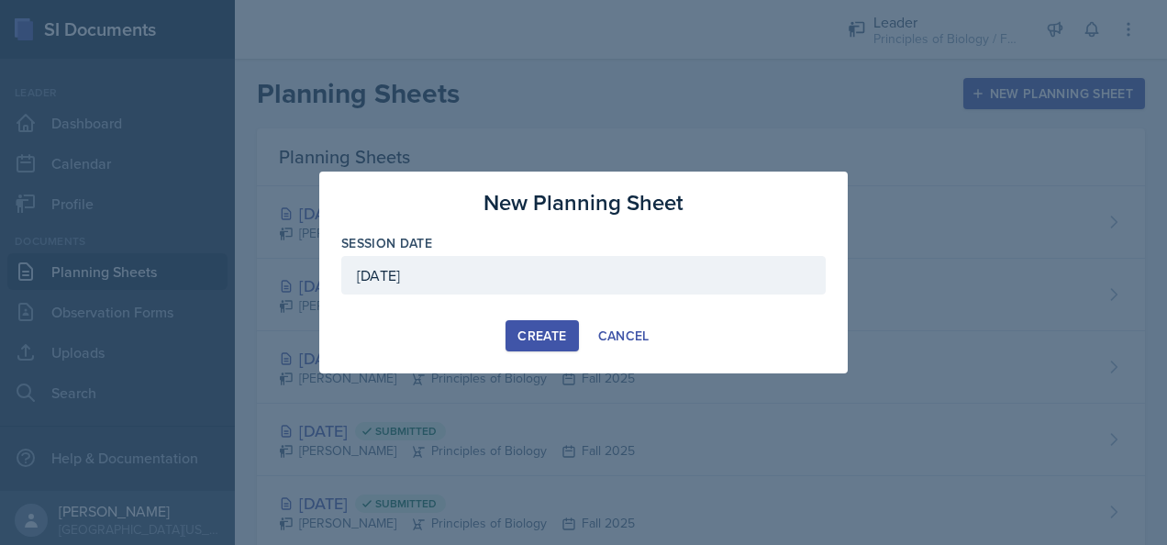
click at [532, 316] on div "New Planning Sheet Session Date [DATE] [DATE] 28 29 30 1 2 3 4 5 6 7 8 9 10 11 …" at bounding box center [583, 273] width 529 height 202
click at [540, 329] on div "Create" at bounding box center [542, 336] width 49 height 15
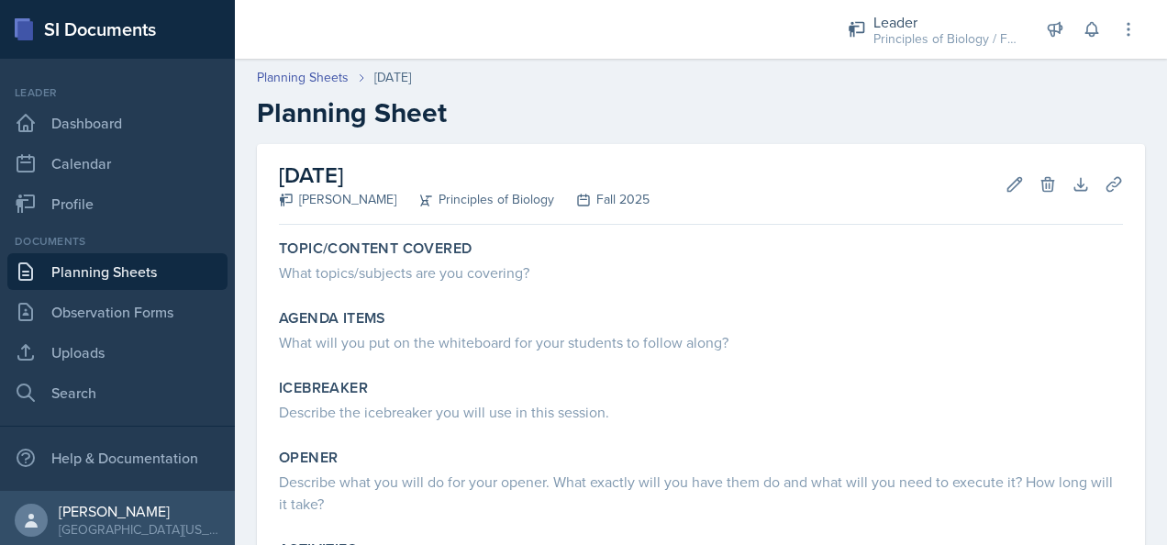
click at [139, 261] on link "Planning Sheets" at bounding box center [117, 271] width 220 height 37
